Goal: Information Seeking & Learning: Find specific fact

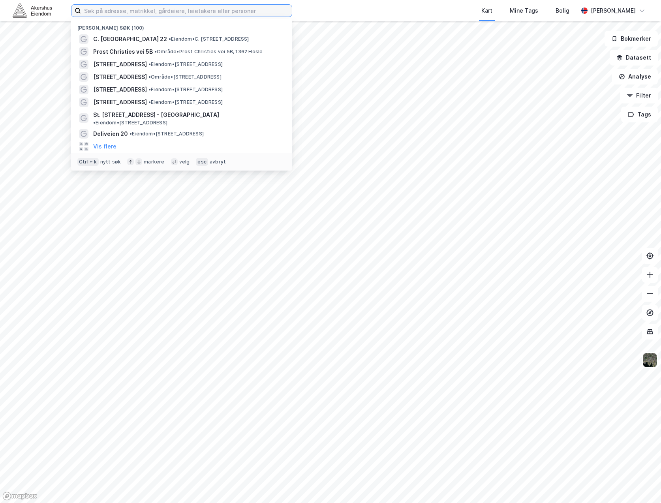
click at [199, 12] on input at bounding box center [186, 11] width 211 height 12
type input "syretårnet 3"
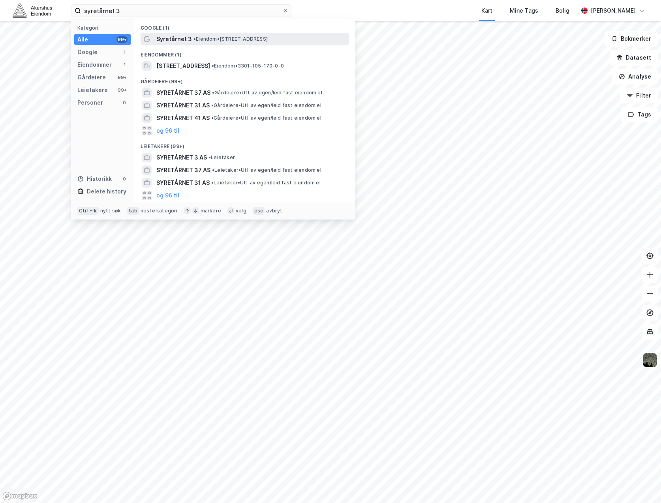
click at [244, 36] on span "• Eiendom • [STREET_ADDRESS]" at bounding box center [230, 39] width 74 height 6
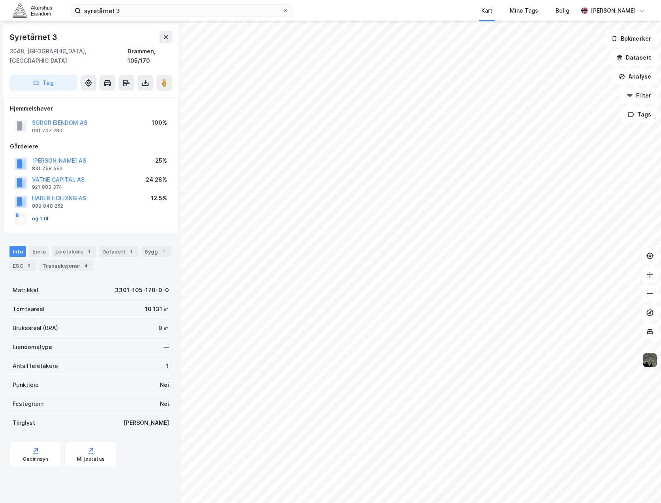
click at [0, 0] on button "og 1 til" at bounding box center [0, 0] width 0 height 0
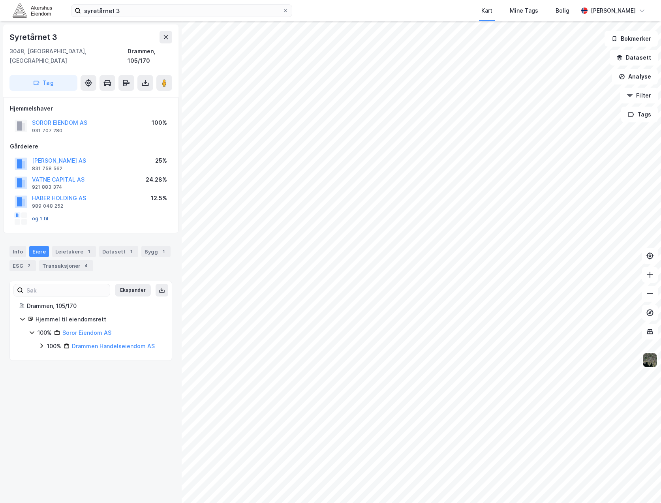
click at [0, 0] on button "og 1 til" at bounding box center [0, 0] width 0 height 0
